Goal: Task Accomplishment & Management: Complete application form

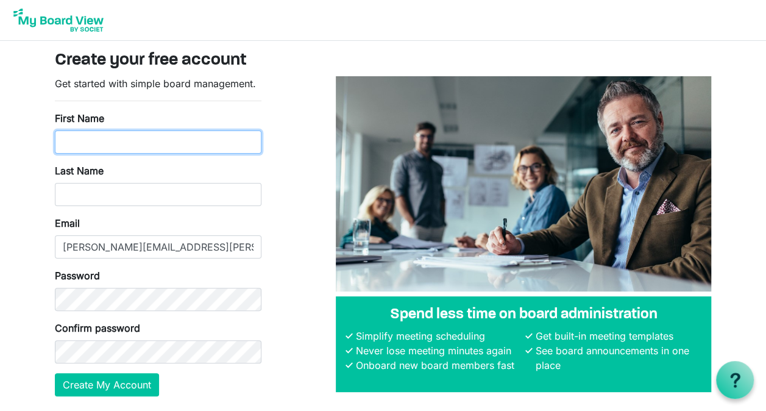
click at [95, 133] on input "First Name" at bounding box center [158, 141] width 207 height 23
click at [95, 133] on input "MMi" at bounding box center [158, 141] width 207 height 23
type input "[PERSON_NAME]"
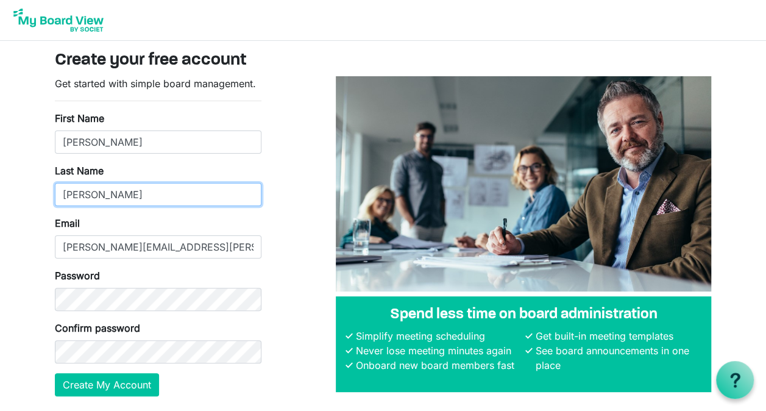
type input "[PERSON_NAME]"
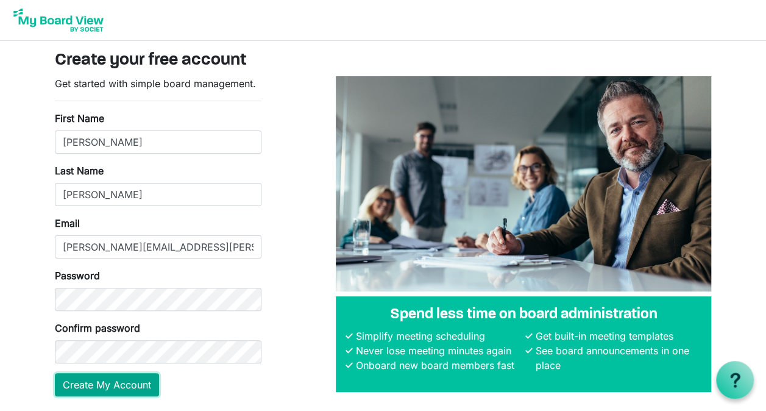
click at [125, 389] on button "Create My Account" at bounding box center [107, 384] width 104 height 23
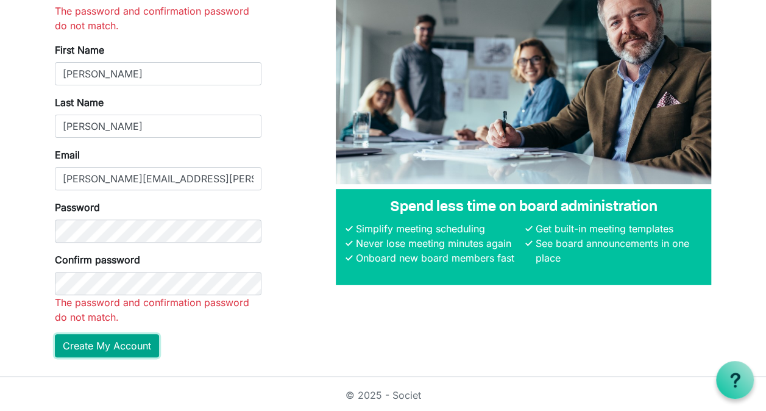
scroll to position [79, 0]
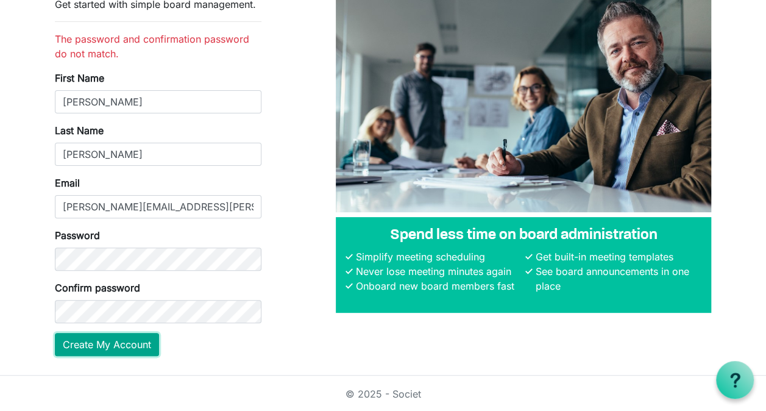
click at [102, 349] on button "Create My Account" at bounding box center [107, 344] width 104 height 23
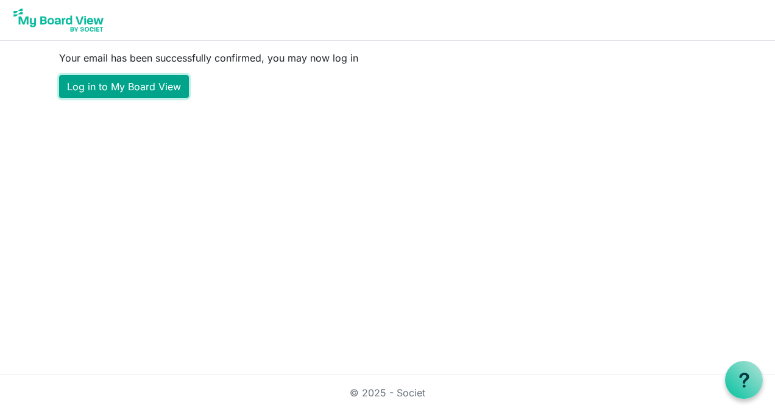
click at [146, 90] on link "Log in to My Board View" at bounding box center [124, 86] width 130 height 23
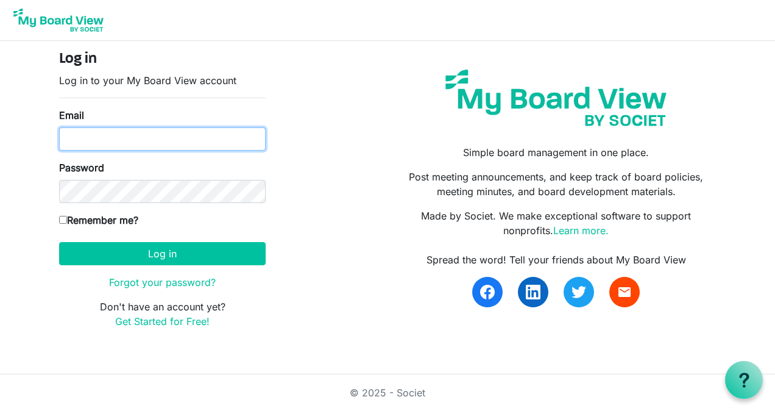
type input "[PERSON_NAME][EMAIL_ADDRESS][PERSON_NAME][DOMAIN_NAME]"
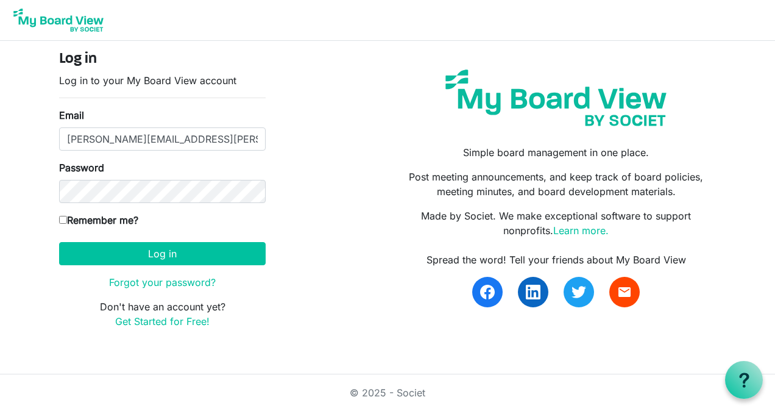
click at [713, 43] on main "Log in Log in to your My Board View account Email [PERSON_NAME][EMAIL_ADDRESS][…" at bounding box center [387, 194] width 677 height 307
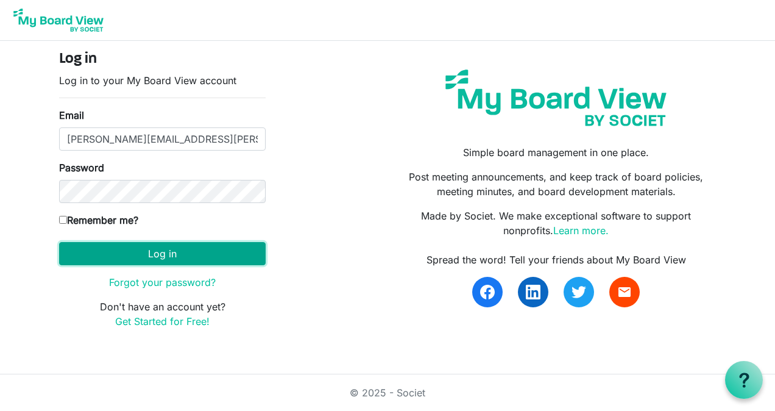
click at [160, 247] on button "Log in" at bounding box center [162, 253] width 207 height 23
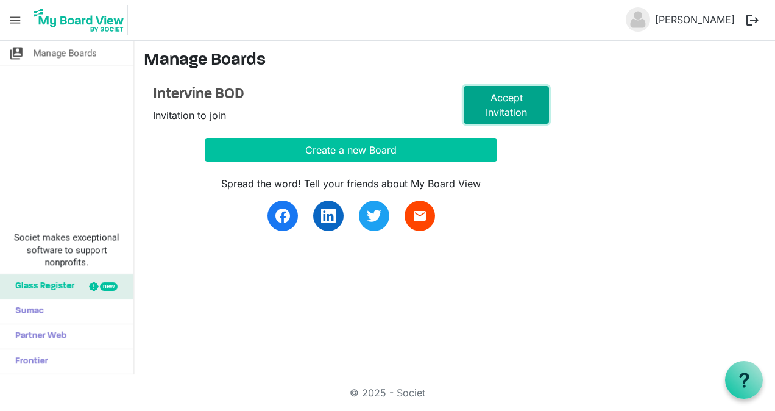
click at [488, 96] on link "Accept Invitation" at bounding box center [506, 105] width 85 height 38
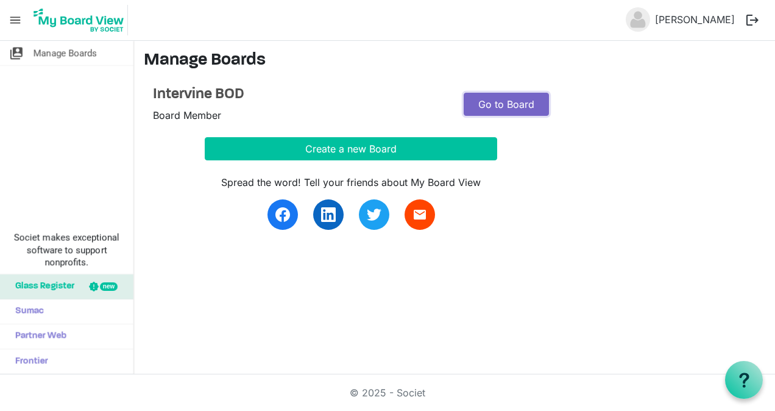
click at [516, 104] on link "Go to Board" at bounding box center [506, 104] width 85 height 23
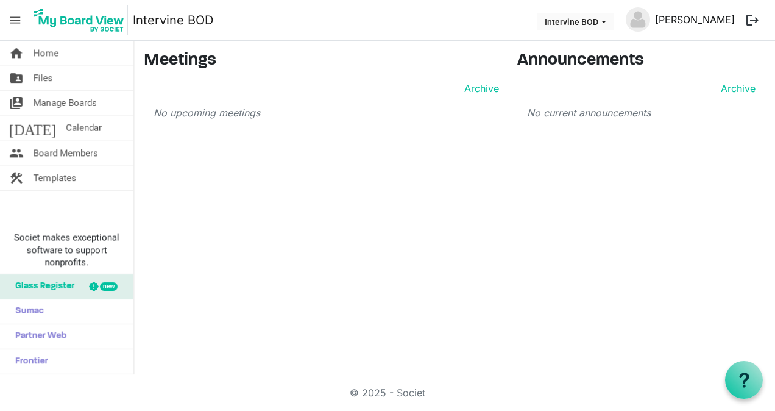
click at [686, 12] on link "[PERSON_NAME]" at bounding box center [695, 19] width 90 height 24
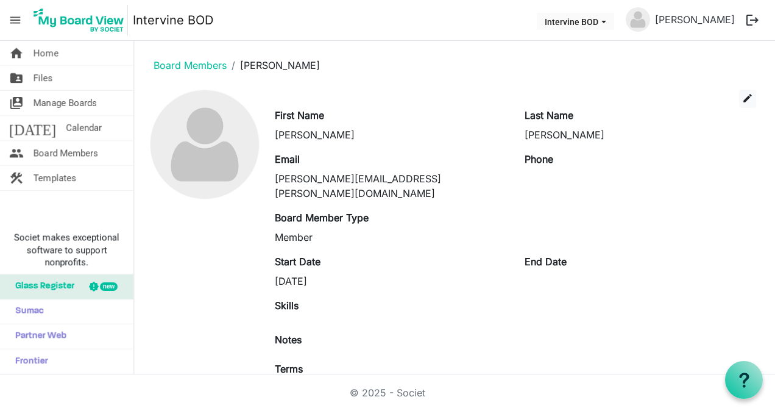
click at [15, 18] on span "menu" at bounding box center [15, 20] width 23 height 23
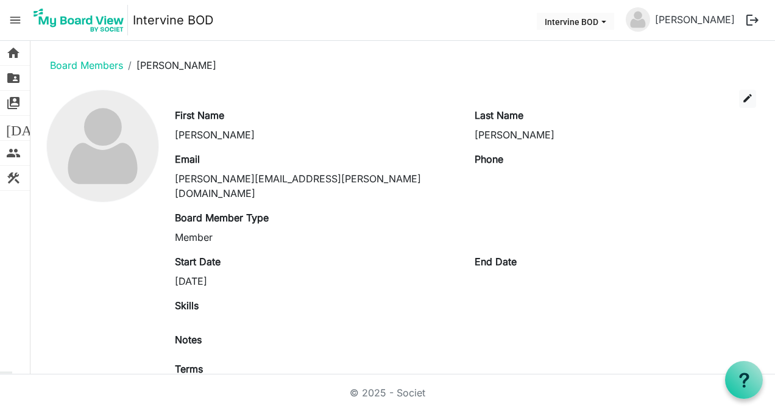
click at [752, 20] on button "logout" at bounding box center [753, 20] width 26 height 26
